Goal: Transaction & Acquisition: Purchase product/service

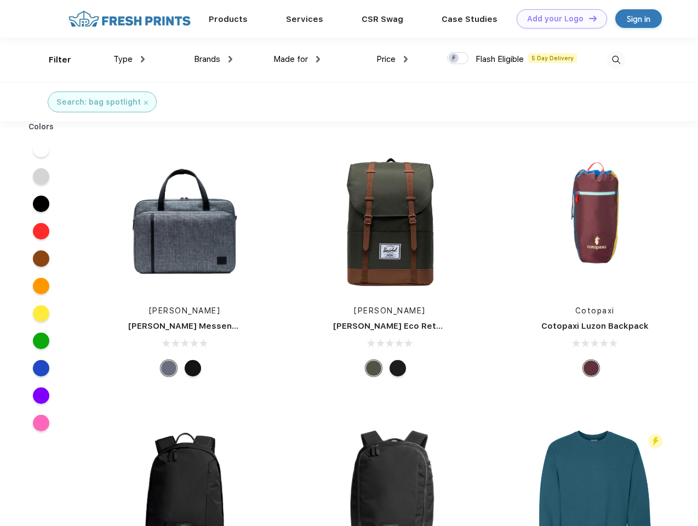
click at [558, 19] on link "Add your Logo Design Tool" at bounding box center [562, 18] width 90 height 19
click at [0, 0] on div "Design Tool" at bounding box center [0, 0] width 0 height 0
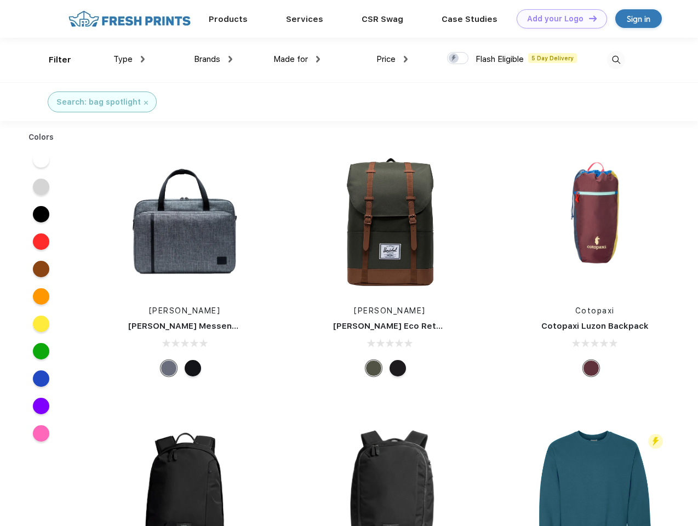
click at [588, 18] on link "Add your Logo Design Tool" at bounding box center [562, 18] width 90 height 19
click at [53, 60] on div "Filter" at bounding box center [60, 60] width 22 height 13
click at [129, 59] on span "Type" at bounding box center [122, 59] width 19 height 10
click at [213, 59] on span "Brands" at bounding box center [207, 59] width 26 height 10
click at [297, 59] on span "Made for" at bounding box center [291, 59] width 35 height 10
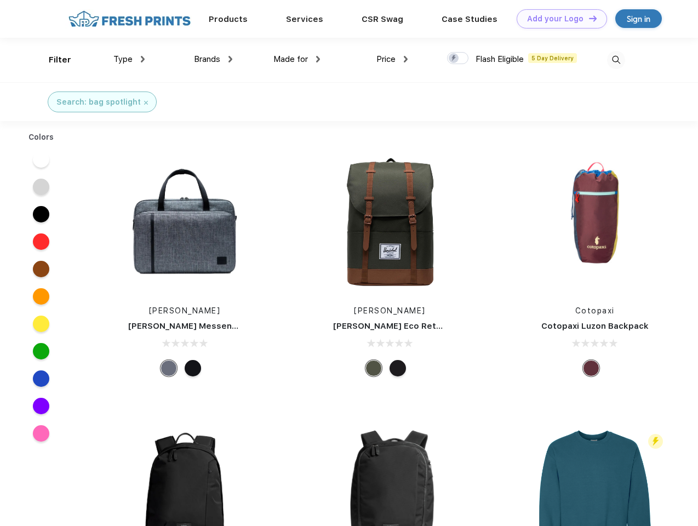
click at [393, 59] on span "Price" at bounding box center [386, 59] width 19 height 10
click at [458, 59] on div at bounding box center [457, 58] width 21 height 12
click at [455, 59] on input "checkbox" at bounding box center [450, 55] width 7 height 7
click at [616, 60] on img at bounding box center [616, 60] width 18 height 18
